Goal: Browse casually

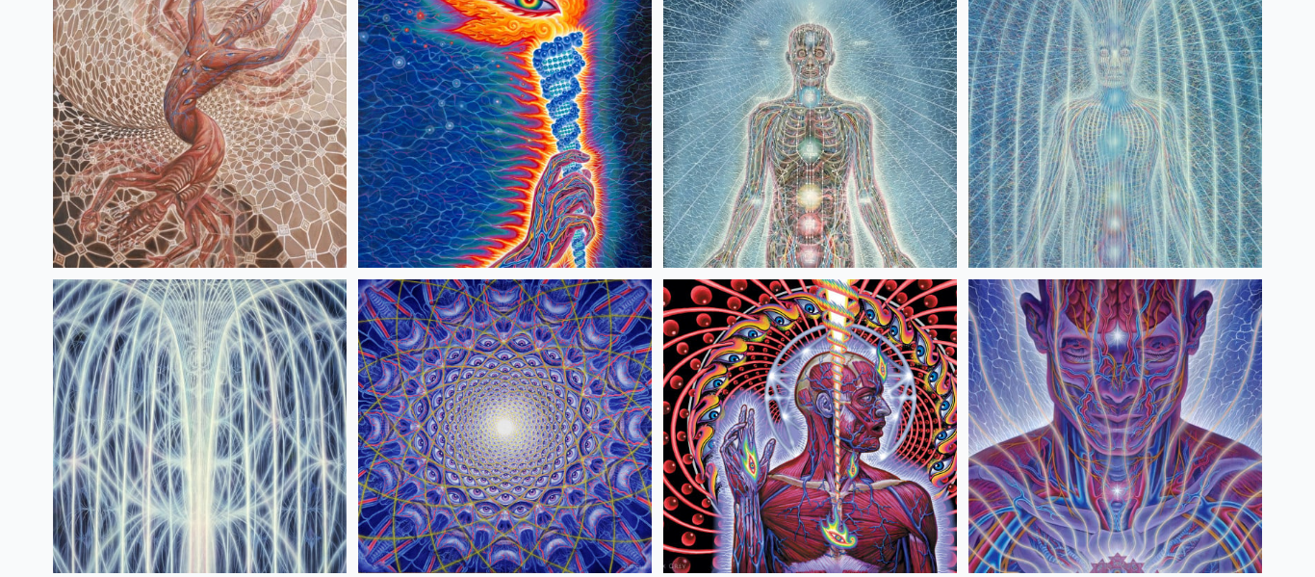
scroll to position [242, 0]
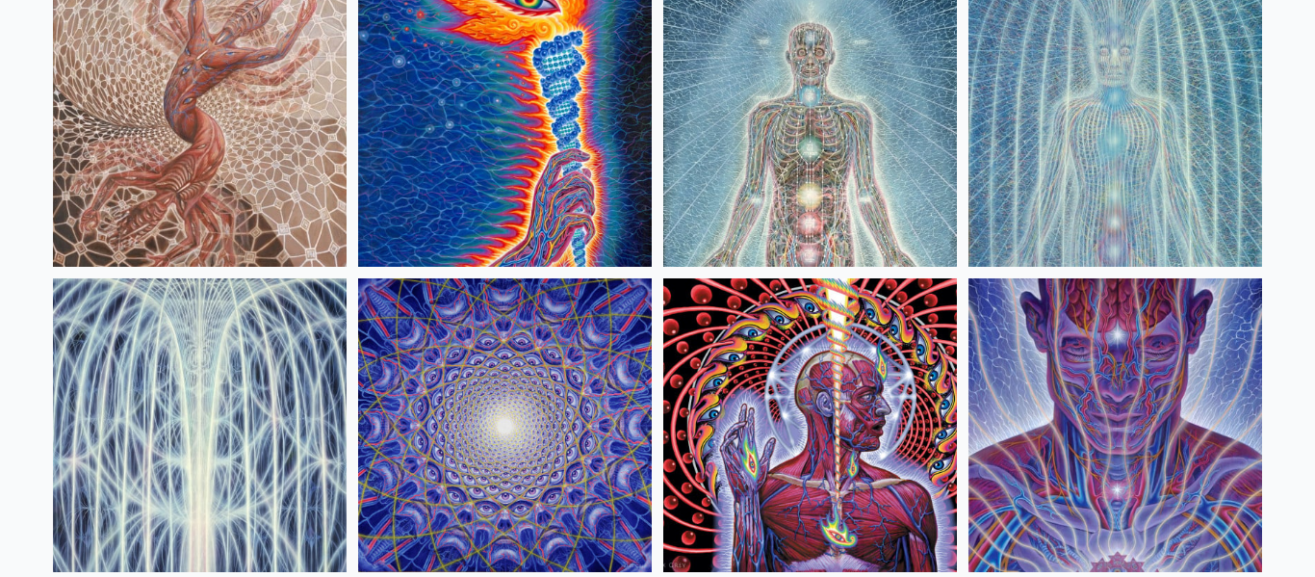
click at [117, 71] on img at bounding box center [200, 120] width 294 height 294
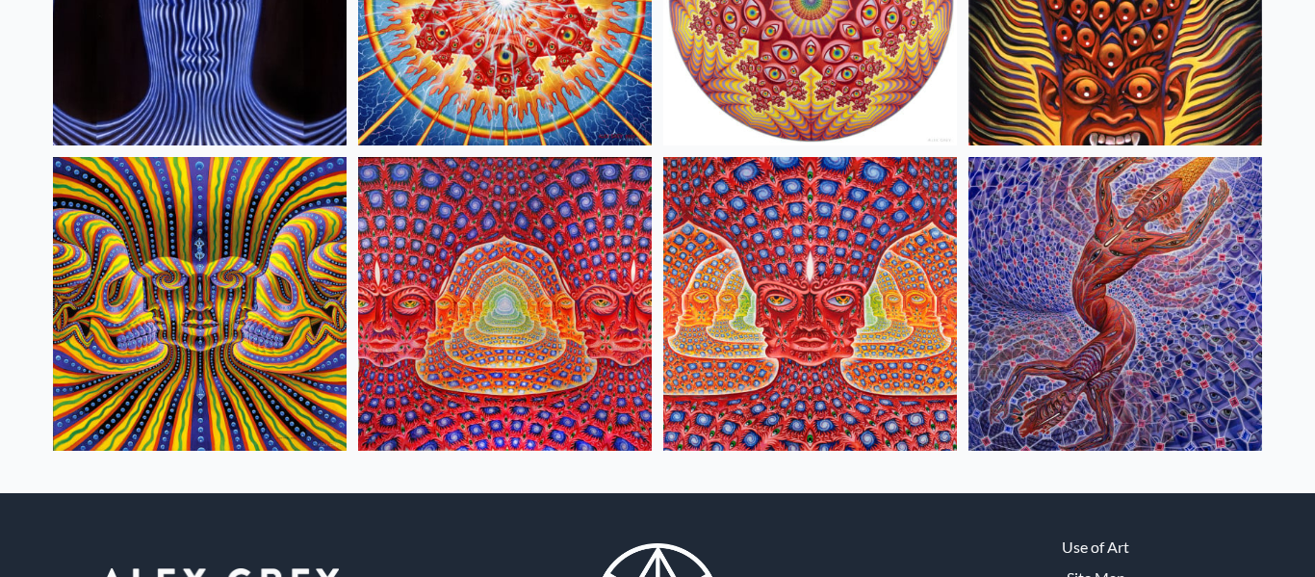
scroll to position [945, 0]
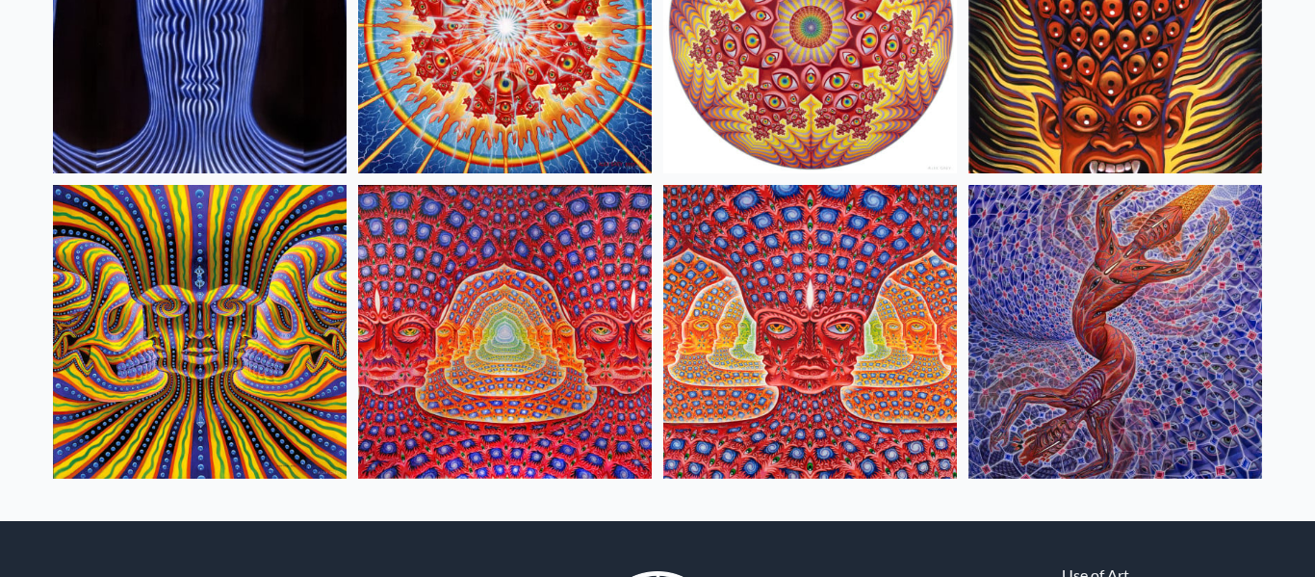
click at [809, 345] on img at bounding box center [810, 332] width 294 height 294
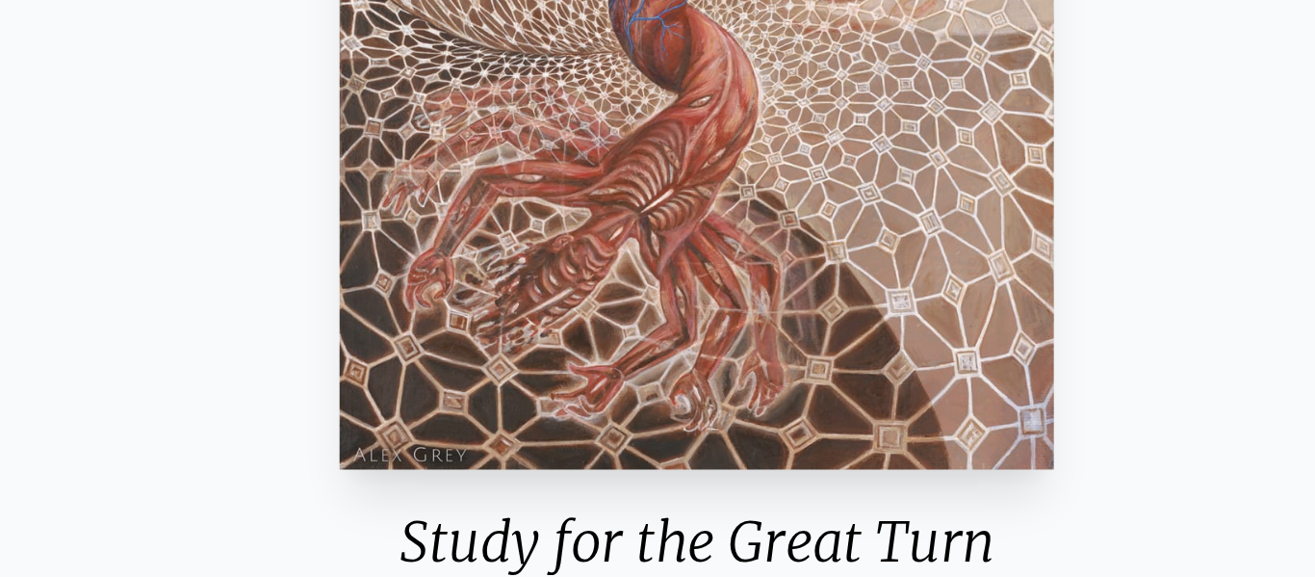
scroll to position [160, 0]
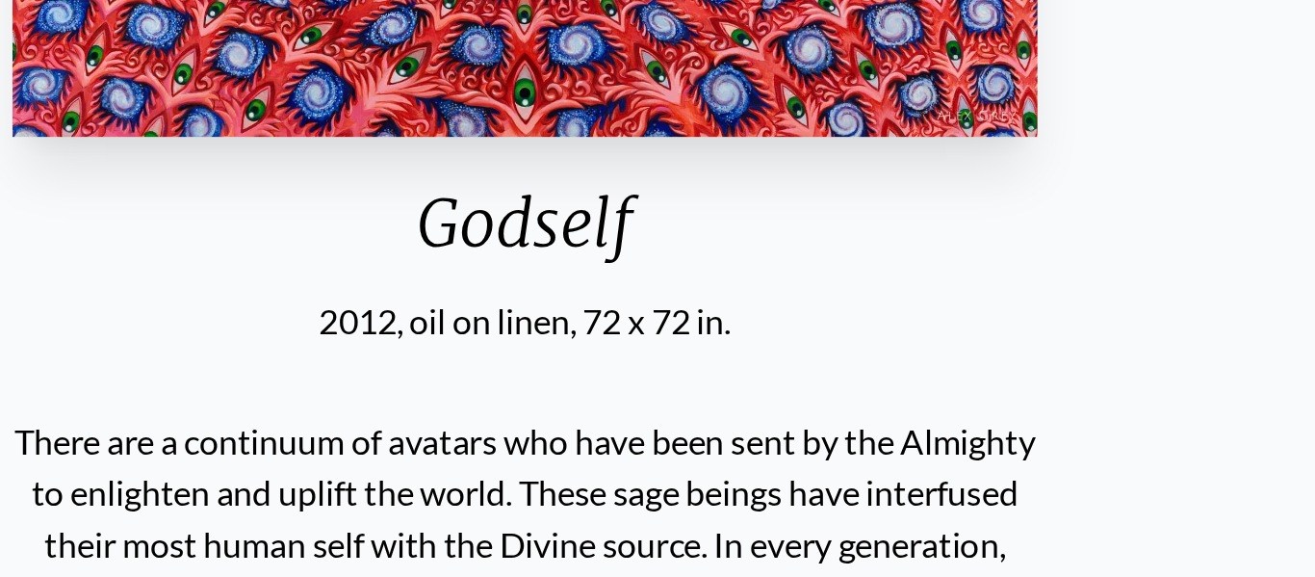
scroll to position [264, 0]
